Goal: Transaction & Acquisition: Book appointment/travel/reservation

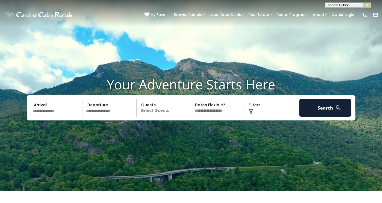
click at [245, 92] on h1 "Your Adventure Starts Here" at bounding box center [191, 85] width 375 height 16
click at [45, 117] on input "text" at bounding box center [57, 108] width 52 height 18
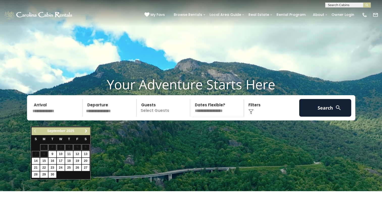
click at [86, 132] on span "Next" at bounding box center [86, 131] width 4 height 4
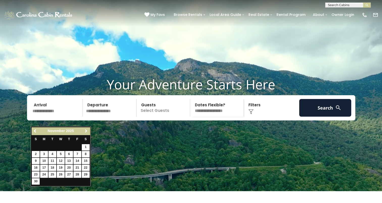
click at [86, 132] on span "Next" at bounding box center [86, 131] width 4 height 4
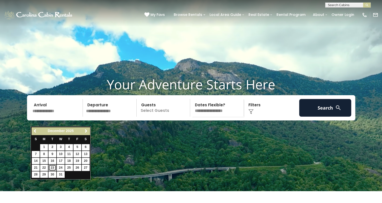
click at [53, 168] on link "23" at bounding box center [52, 168] width 8 height 6
type input "********"
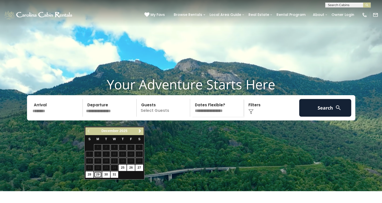
click at [97, 174] on link "29" at bounding box center [98, 175] width 8 height 6
type input "********"
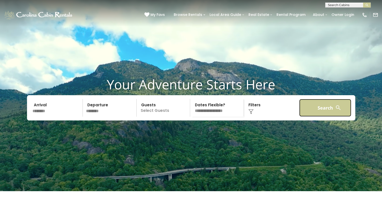
click at [332, 117] on button "Search" at bounding box center [325, 108] width 52 height 18
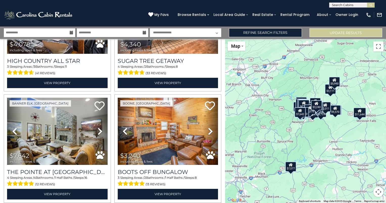
scroll to position [1537, 0]
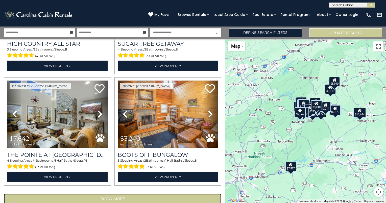
click at [161, 194] on button "Show More" at bounding box center [112, 199] width 217 height 10
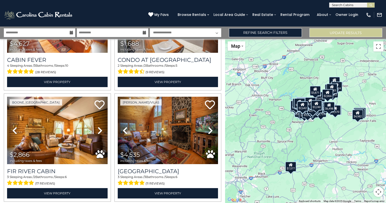
scroll to position [3194, 0]
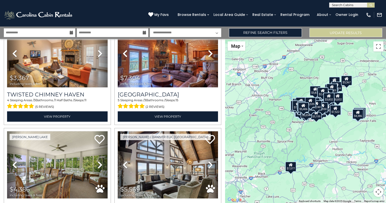
scroll to position [4851, 0]
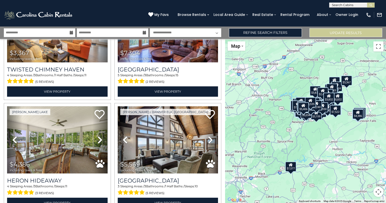
drag, startPoint x: 167, startPoint y: 186, endPoint x: 134, endPoint y: 185, distance: 32.3
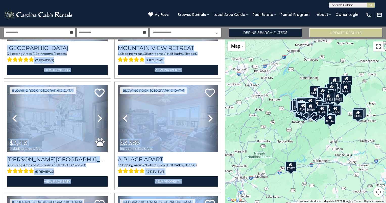
scroll to position [5937, 0]
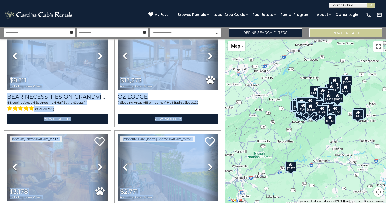
drag, startPoint x: 222, startPoint y: 158, endPoint x: 223, endPoint y: 184, distance: 25.5
click at [223, 184] on div "**********" at bounding box center [112, 121] width 225 height 164
